Goal: Navigation & Orientation: Find specific page/section

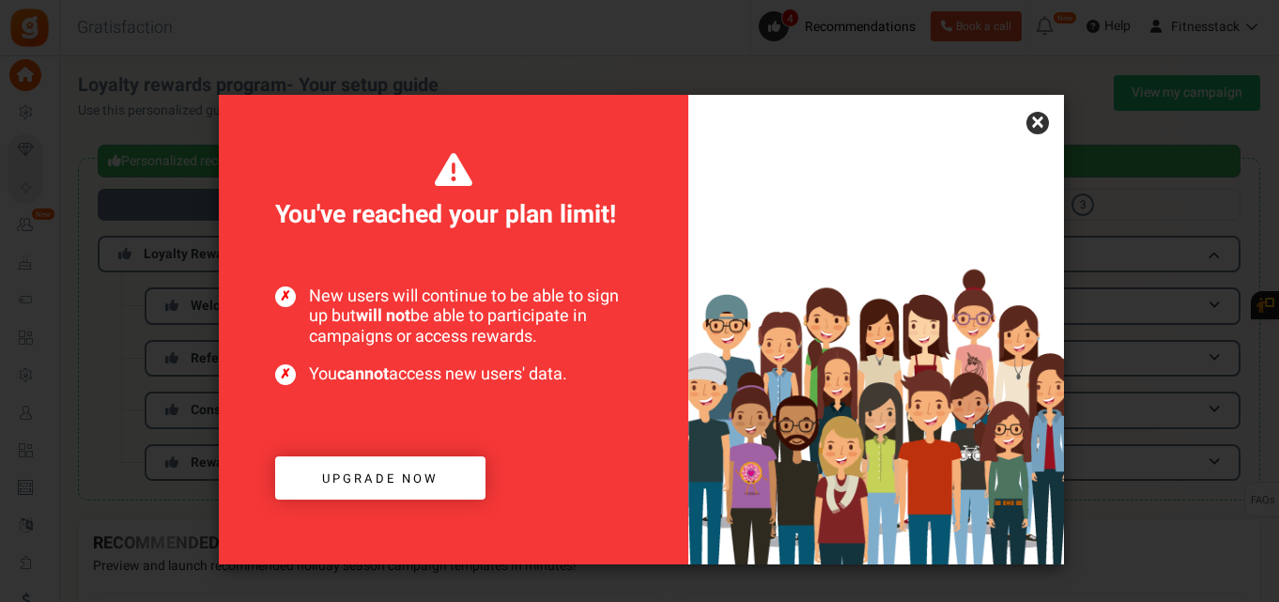
scroll to position [360, 0]
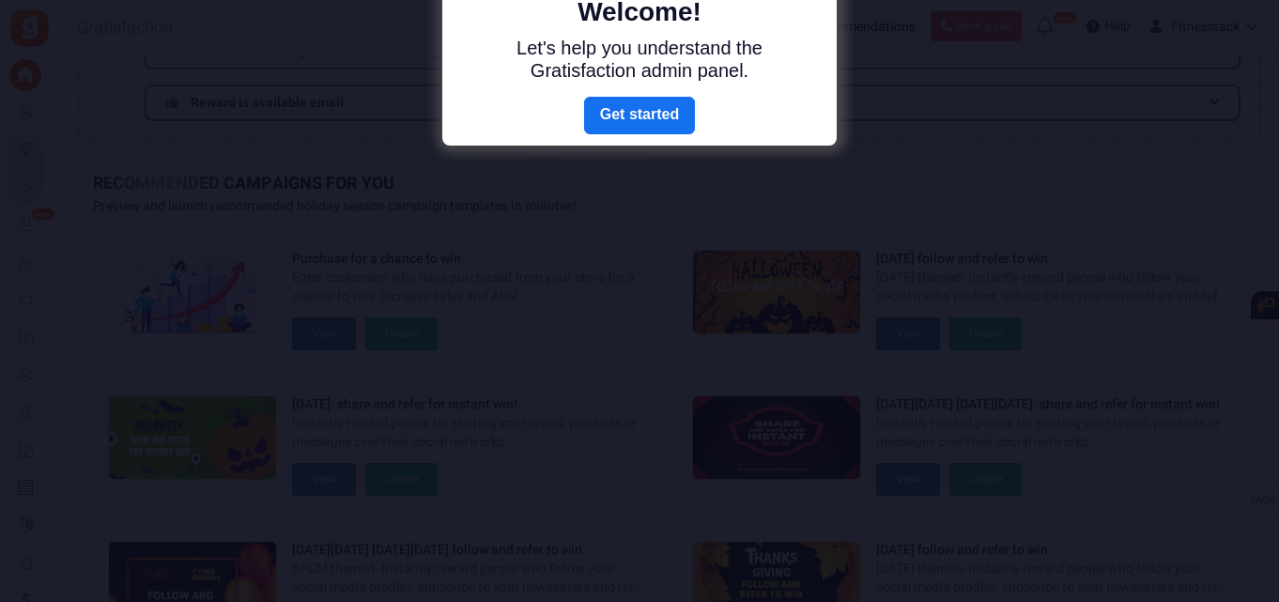
click at [1041, 123] on body "Install now Back to Home Back to program setup Home Settings Campaigns Purchase…" at bounding box center [639, 221] width 1279 height 1162
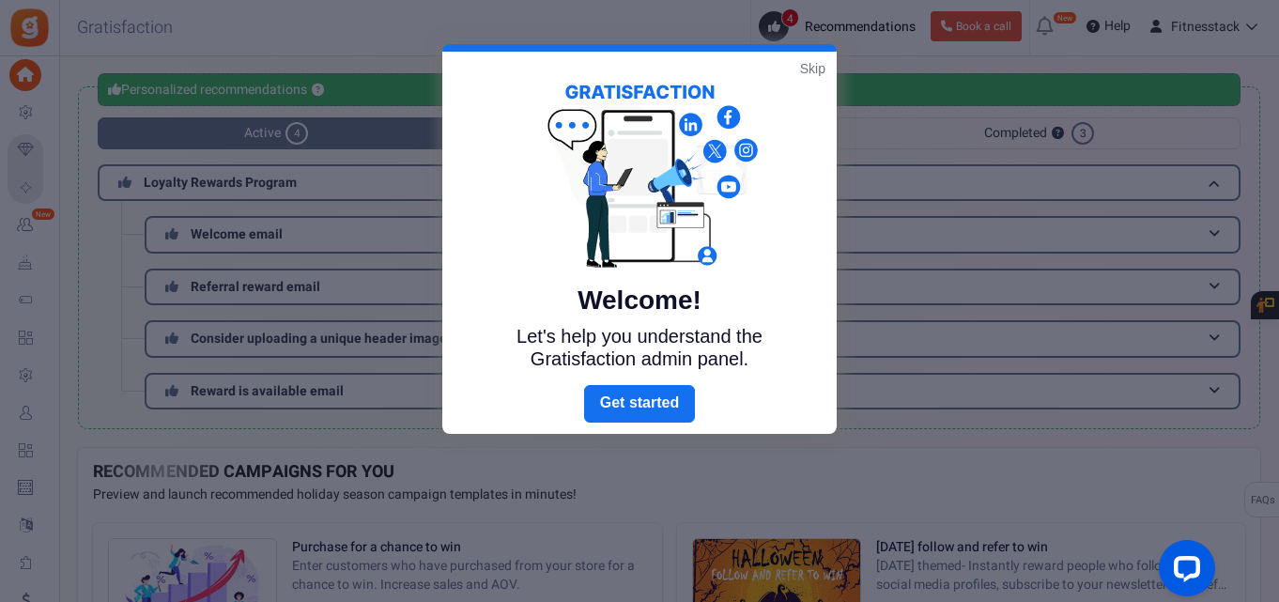
scroll to position [0, 0]
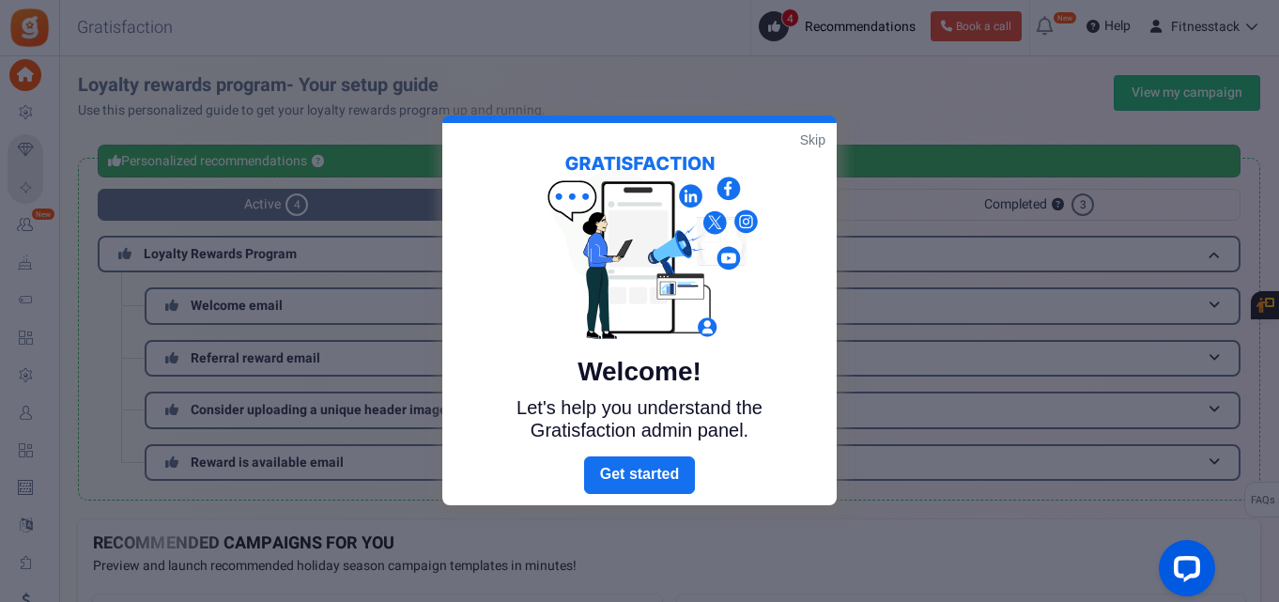
click at [813, 142] on link "Skip" at bounding box center [812, 140] width 25 height 19
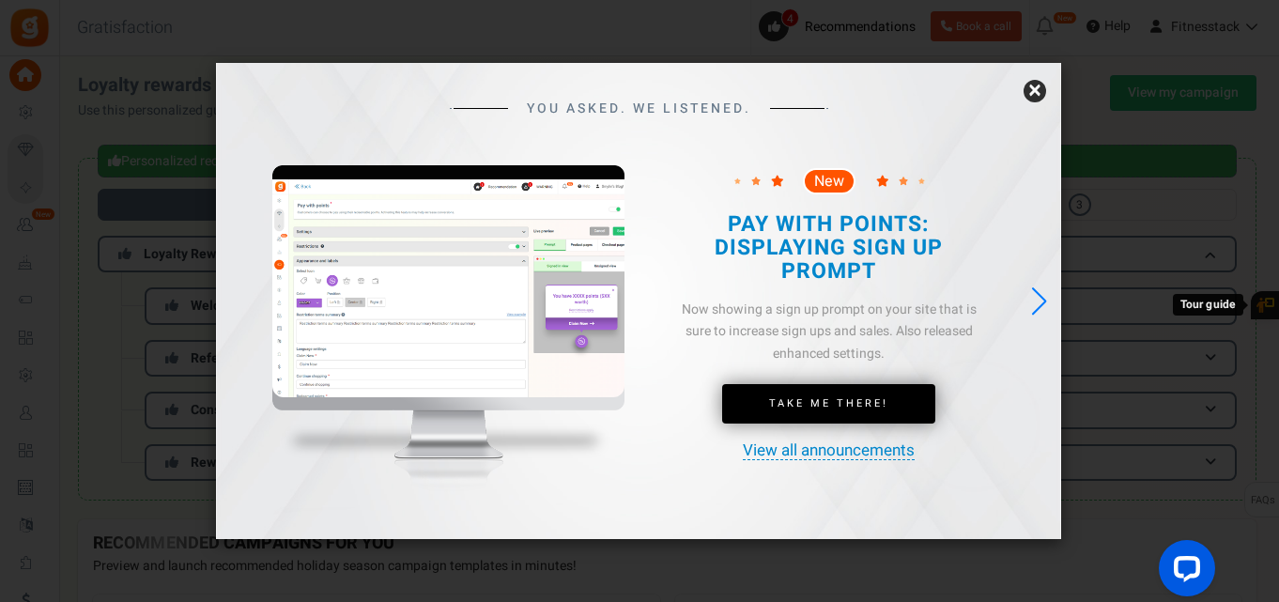
click at [1038, 95] on link "×" at bounding box center [1034, 91] width 23 height 23
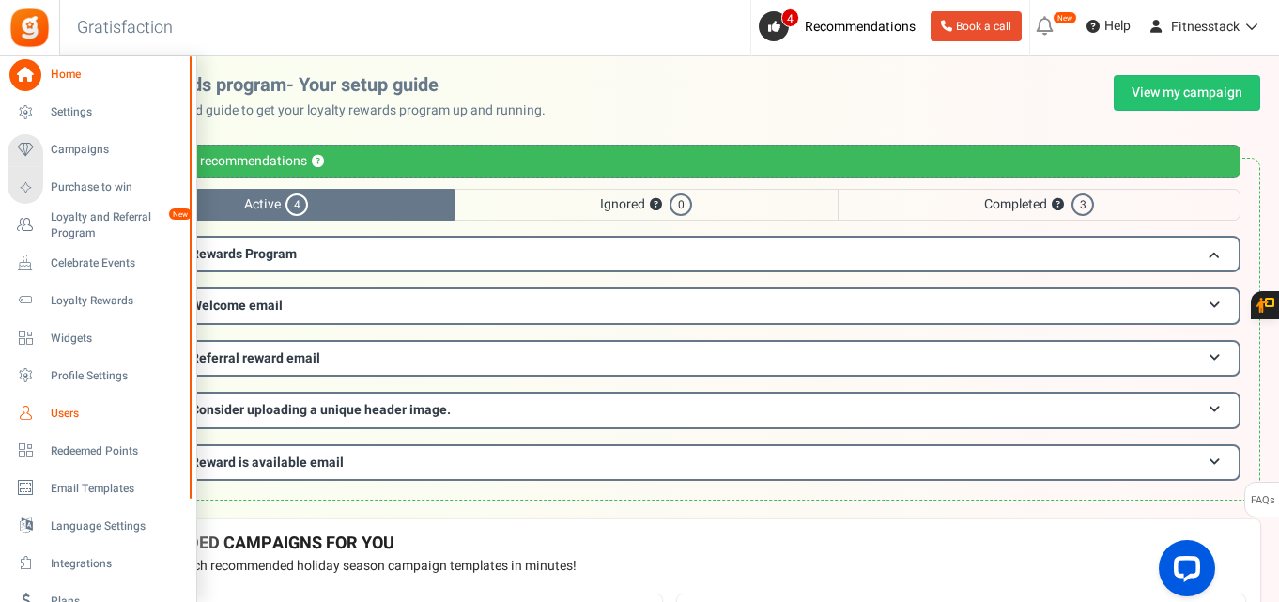
click at [100, 420] on span "Users" at bounding box center [116, 414] width 131 height 16
click at [0, 0] on div at bounding box center [0, 0] width 0 height 0
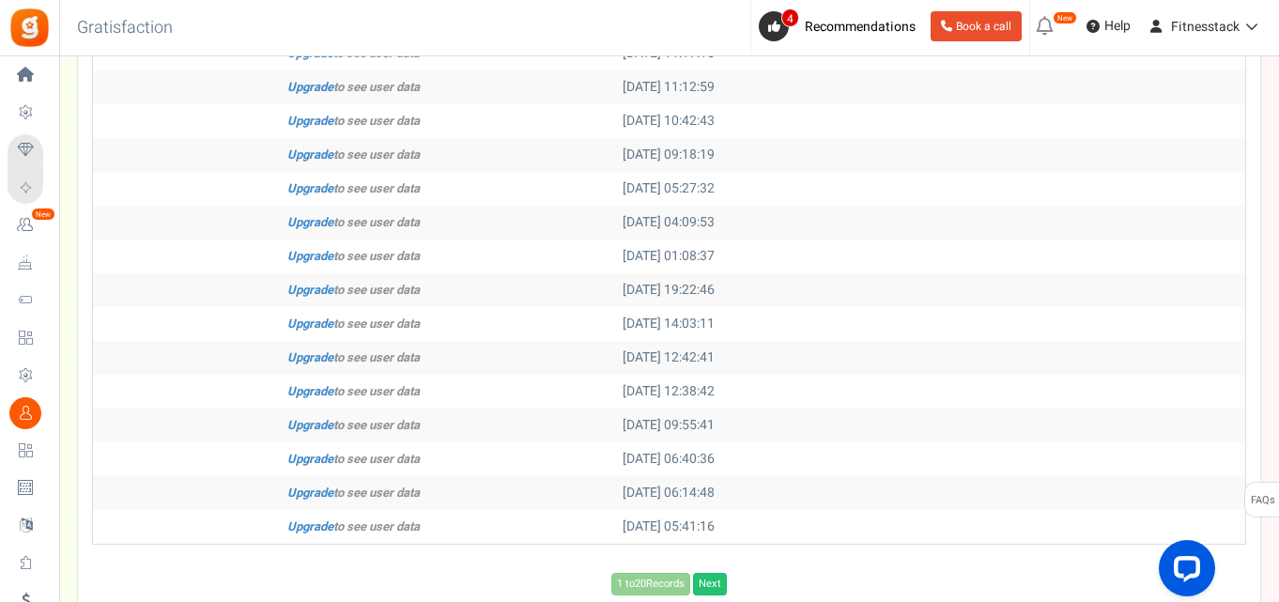
scroll to position [683, 0]
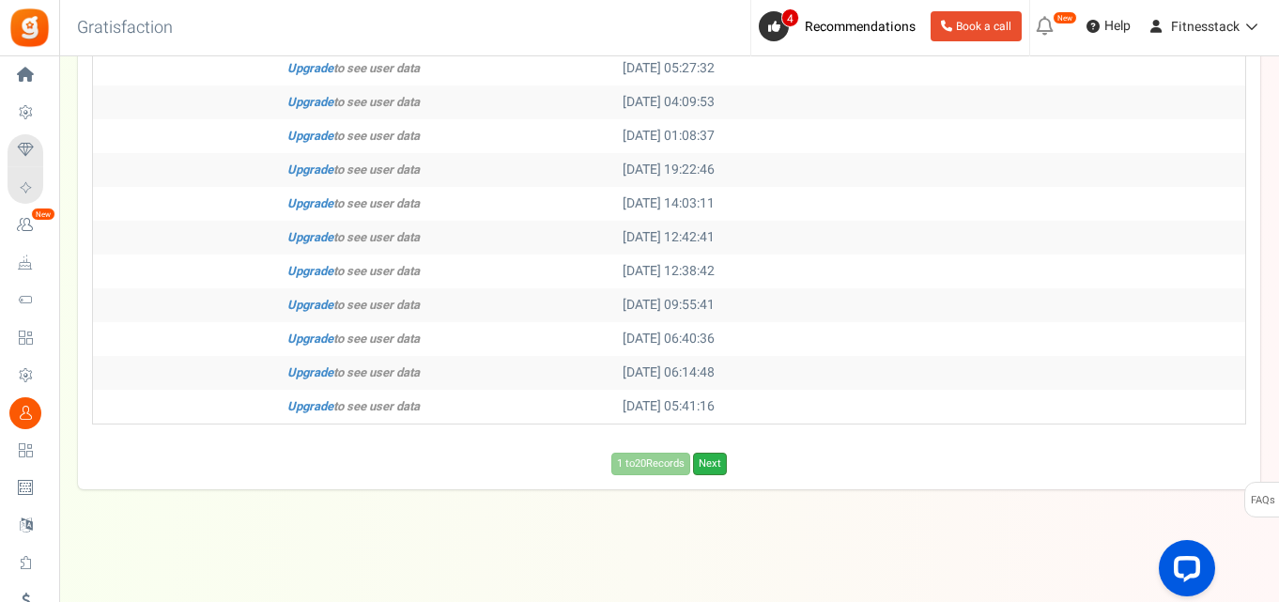
click at [714, 463] on link "Next" at bounding box center [710, 464] width 34 height 23
click at [594, 468] on link "Previous" at bounding box center [607, 464] width 52 height 23
click at [579, 464] on div "1 to 20 Records Next Loading..." at bounding box center [669, 464] width 1182 height 23
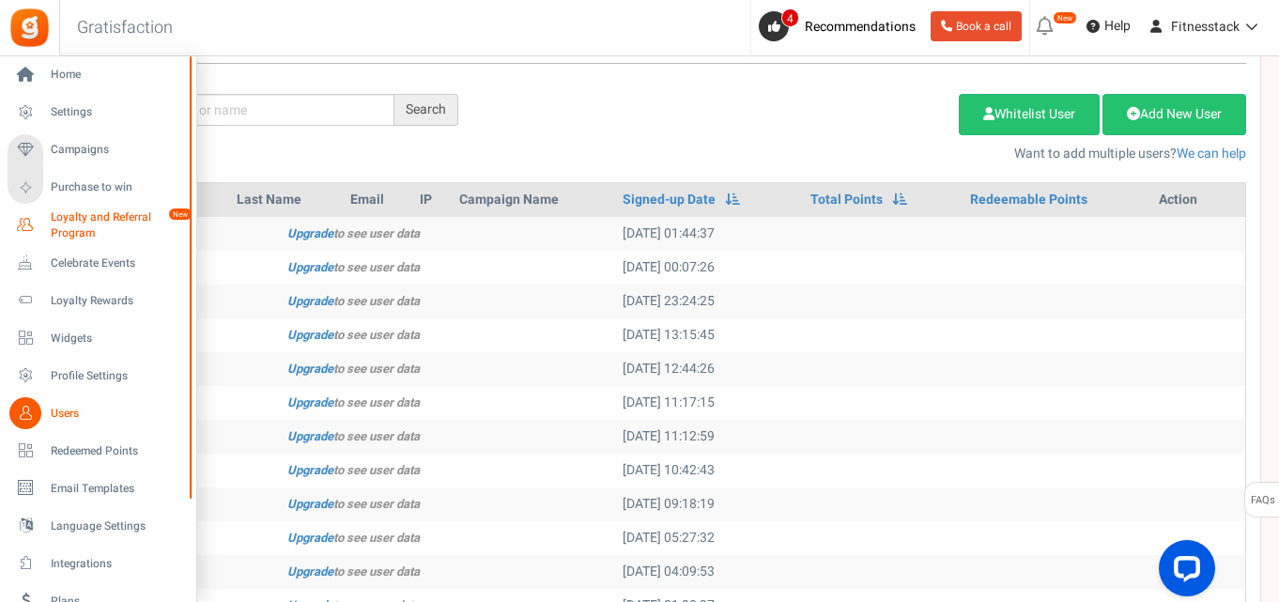
click at [108, 229] on span "Loyalty and Referral Program" at bounding box center [119, 225] width 137 height 32
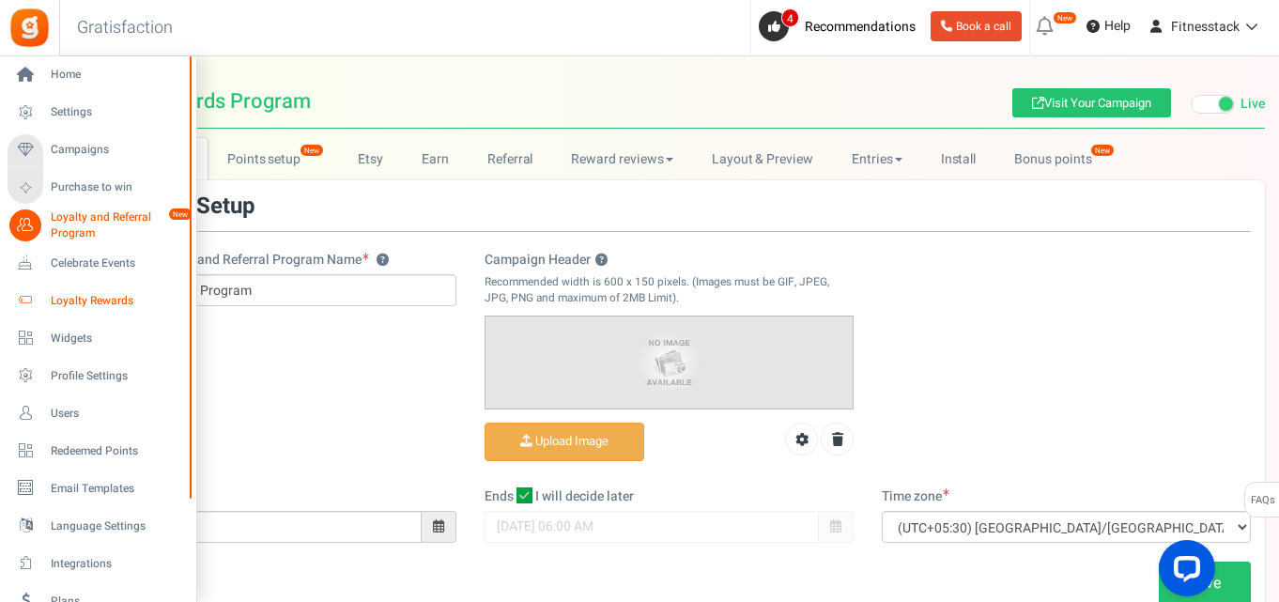
click at [117, 300] on span "Loyalty Rewards" at bounding box center [116, 301] width 131 height 16
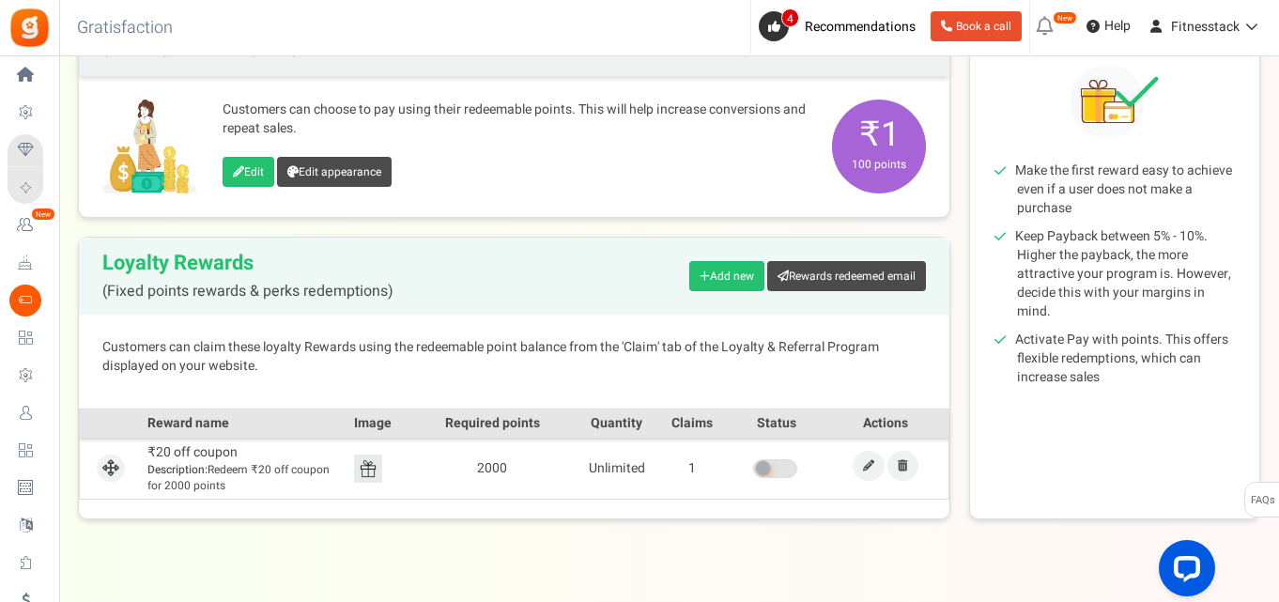
scroll to position [284, 0]
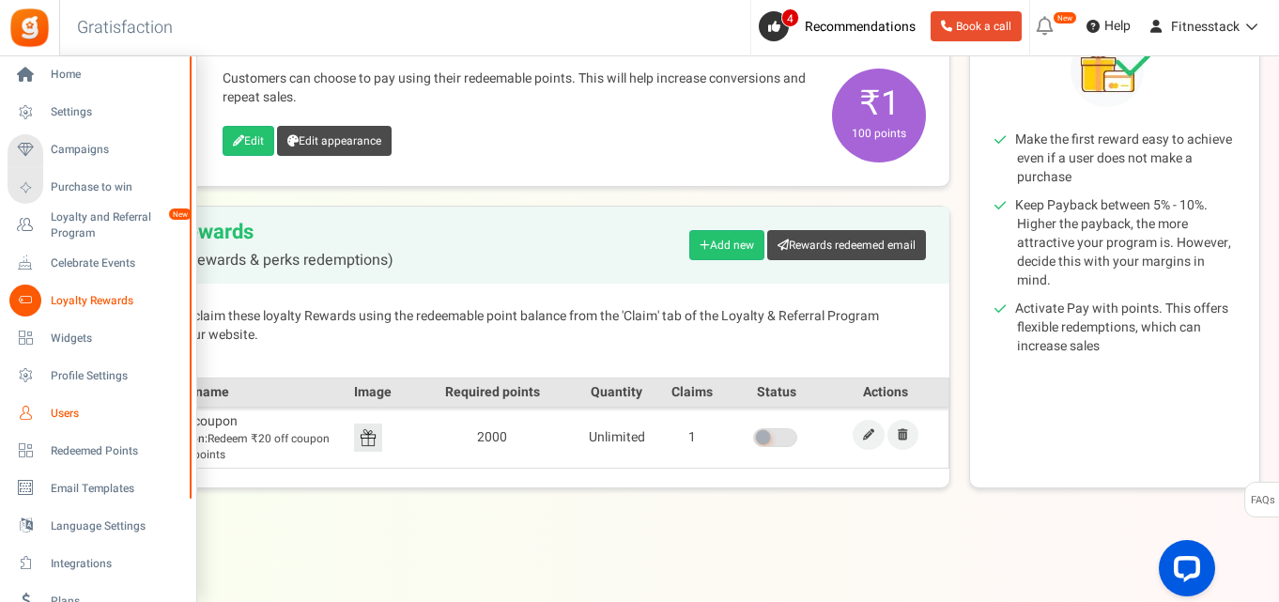
click at [64, 412] on span "Users" at bounding box center [116, 414] width 131 height 16
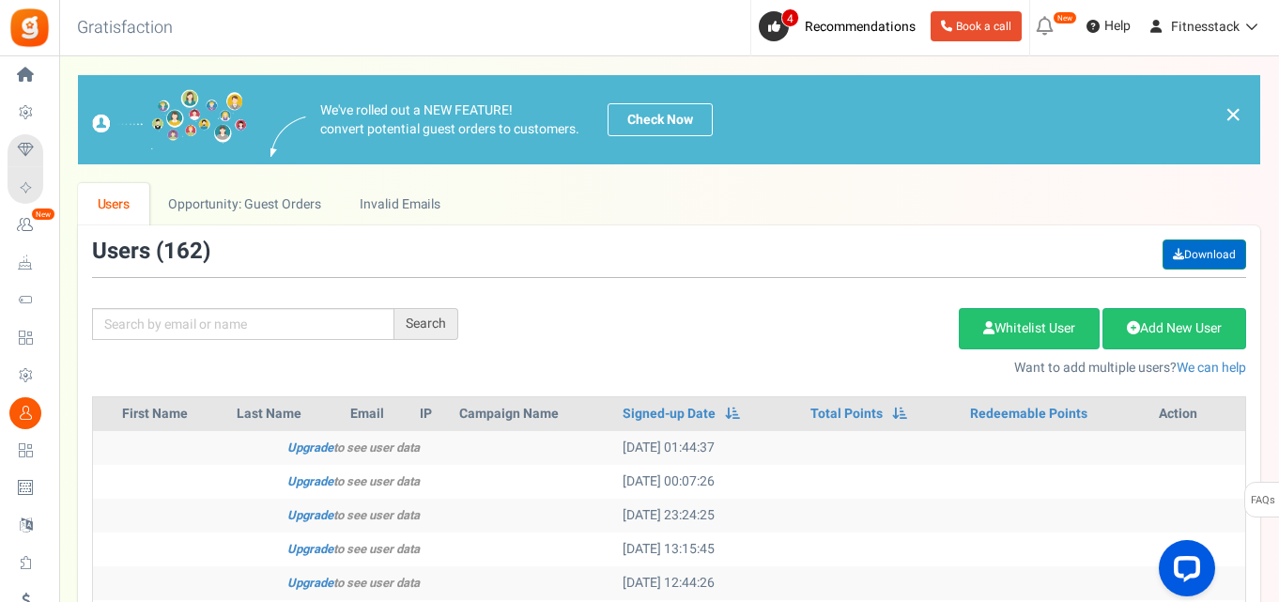
click at [1202, 255] on link "Download" at bounding box center [1204, 254] width 84 height 30
click at [1236, 111] on link "×" at bounding box center [1232, 114] width 17 height 23
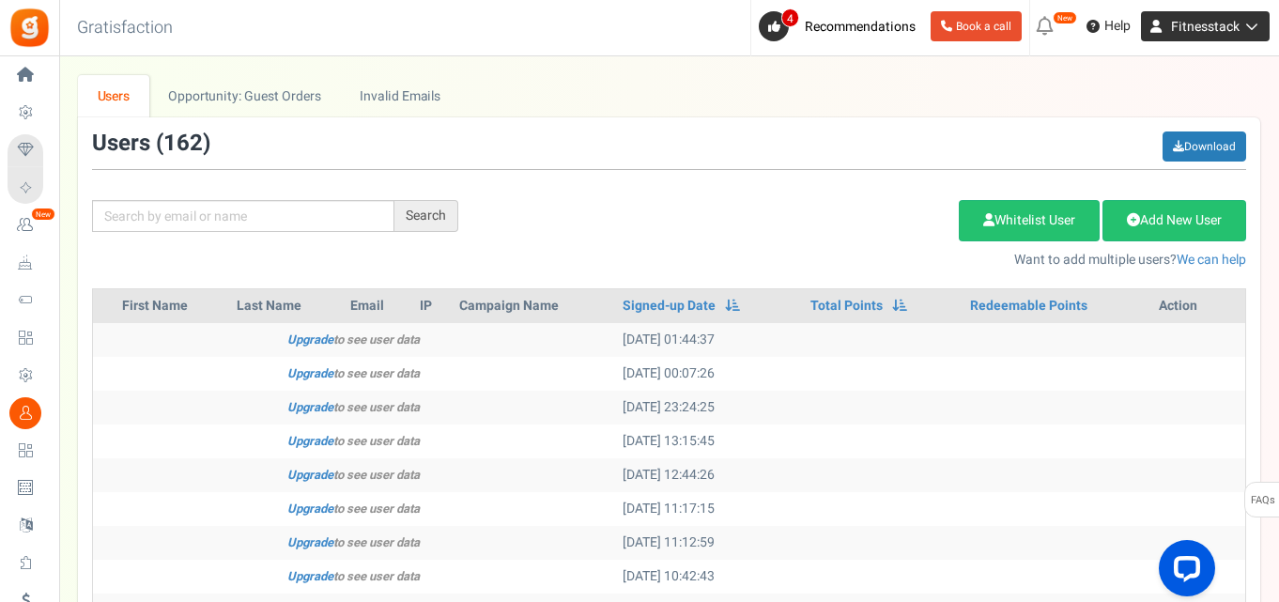
click at [1250, 25] on icon at bounding box center [1248, 26] width 19 height 13
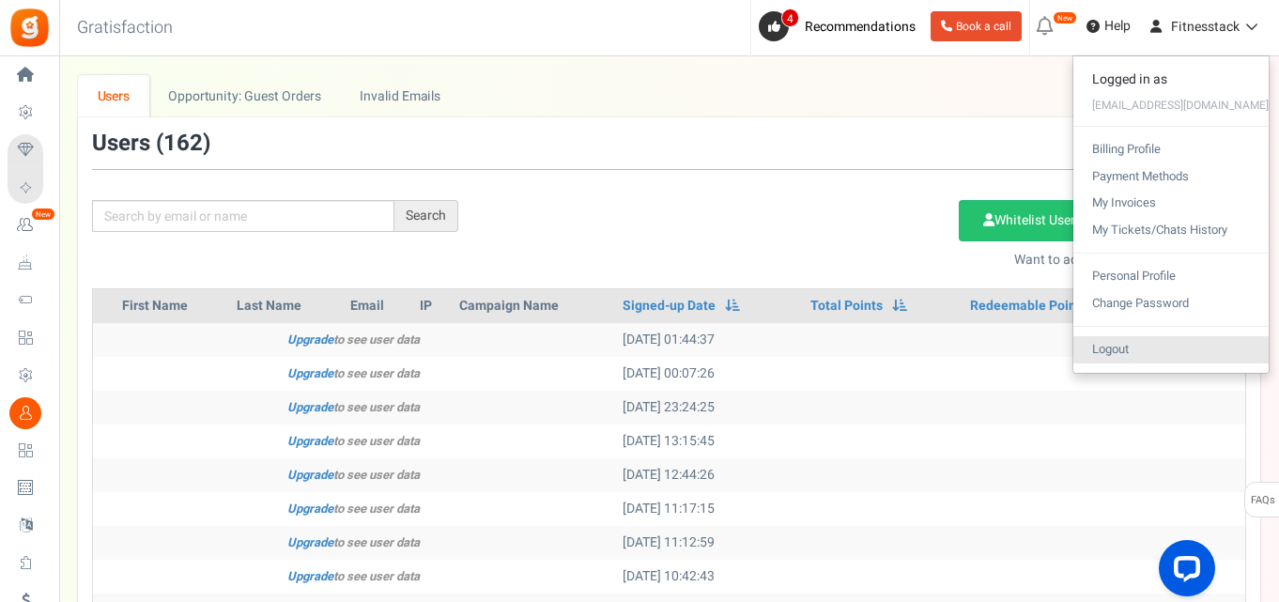
click at [1137, 352] on link "Logout" at bounding box center [1170, 349] width 195 height 27
